Goal: Information Seeking & Learning: Learn about a topic

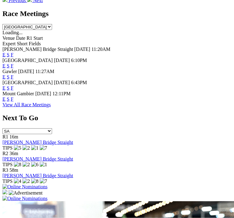
scroll to position [296, 0]
click at [14, 96] on link "F" at bounding box center [12, 98] width 3 height 5
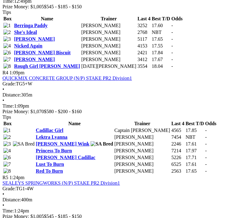
scroll to position [588, 0]
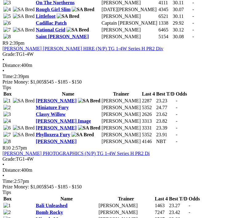
scroll to position [1156, 0]
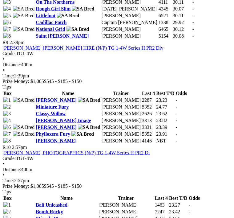
click at [36, 130] on link "Compton Layla" at bounding box center [56, 126] width 41 height 5
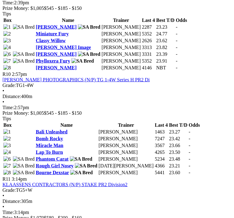
scroll to position [1229, 0]
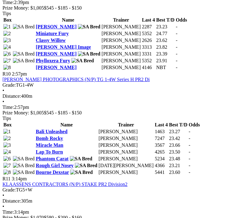
click at [38, 56] on link "[PERSON_NAME]" at bounding box center [56, 53] width 41 height 5
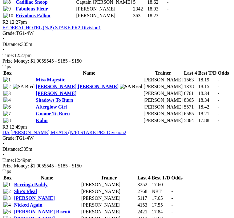
scroll to position [429, 0]
